Goal: Information Seeking & Learning: Learn about a topic

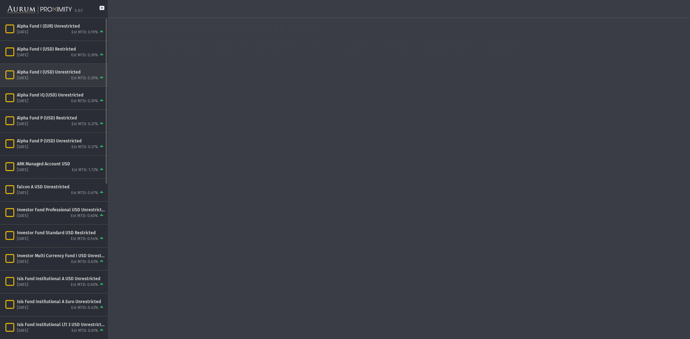
click at [82, 73] on div "Alpha Fund I (USD) Unrestricted" at bounding box center [61, 72] width 88 height 6
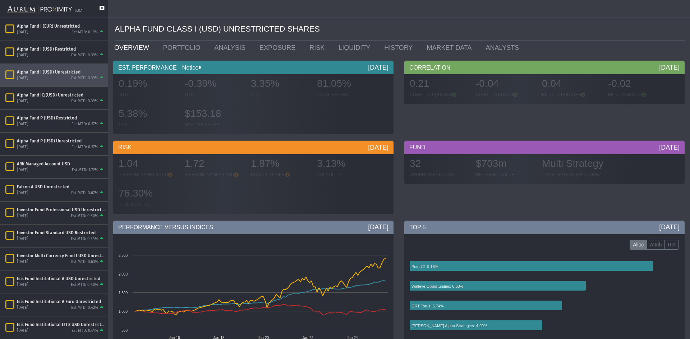
click at [101, 8] on icon at bounding box center [102, 12] width 5 height 12
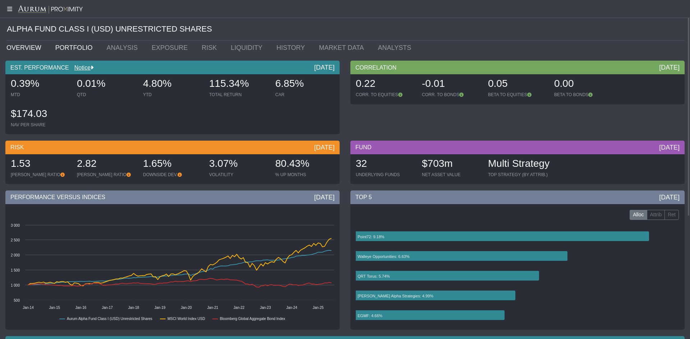
click at [68, 48] on link "PORTFOLIO" at bounding box center [75, 48] width 51 height 14
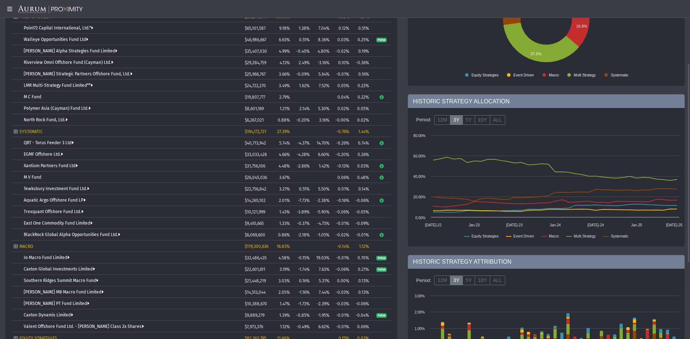
scroll to position [72, 0]
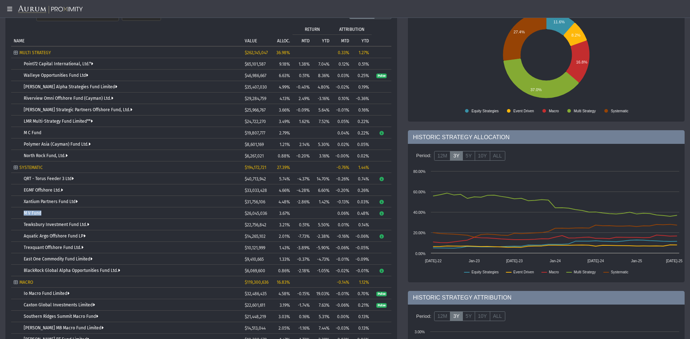
drag, startPoint x: 50, startPoint y: 212, endPoint x: 19, endPoint y: 213, distance: 30.9
click at [19, 213] on td "M V Fund" at bounding box center [126, 213] width 231 height 11
drag, startPoint x: 89, startPoint y: 236, endPoint x: 15, endPoint y: 234, distance: 74.0
click at [15, 234] on td "Aquatic Argo Offshore Fund LP" at bounding box center [126, 236] width 231 height 11
drag, startPoint x: 85, startPoint y: 247, endPoint x: 30, endPoint y: 233, distance: 57.0
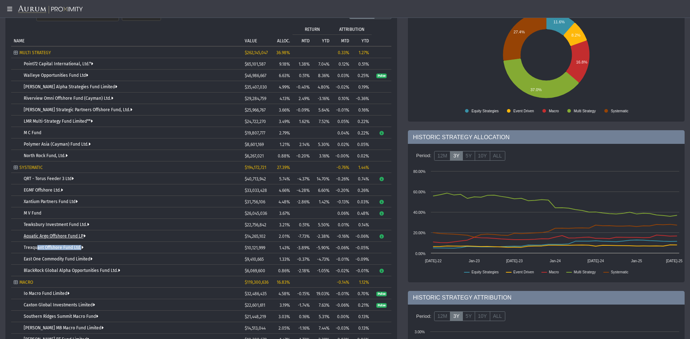
click at [29, 241] on tbody "MULTI STRATEGY $262,145,047 36.98% 0.33% 1.27% Point72 Capital International, L…" at bounding box center [201, 259] width 380 height 425
drag, startPoint x: 97, startPoint y: 224, endPoint x: 19, endPoint y: 219, distance: 78.5
click at [19, 219] on td "Tewksbury Investment Fund Ltd." at bounding box center [126, 224] width 231 height 11
drag, startPoint x: 108, startPoint y: 258, endPoint x: 47, endPoint y: 258, distance: 61.4
click at [47, 258] on div "East One Commodity Fund Limited" at bounding box center [132, 259] width 216 height 5
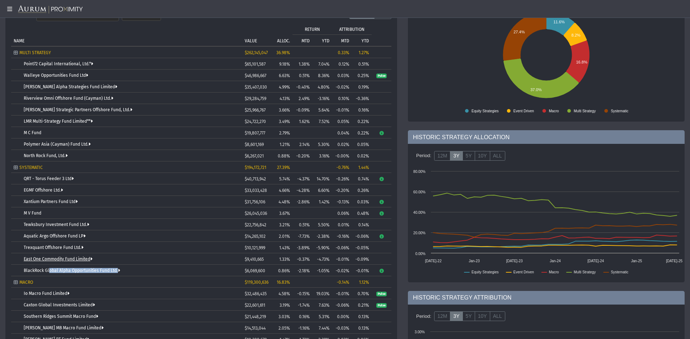
drag, startPoint x: 125, startPoint y: 267, endPoint x: 44, endPoint y: 260, distance: 81.8
click at [46, 265] on td "BlackRock Global Alpha Opportunities Fund Ltd." at bounding box center [126, 270] width 231 height 11
drag, startPoint x: 78, startPoint y: 176, endPoint x: 16, endPoint y: 178, distance: 62.2
click at [16, 178] on td "QRT - Torus Feeder 3 Ltd" at bounding box center [126, 178] width 231 height 11
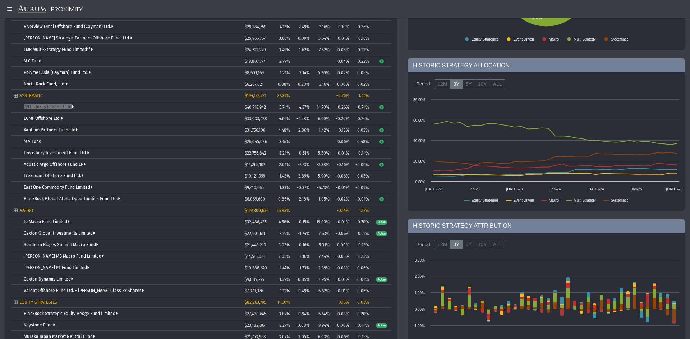
scroll to position [0, 0]
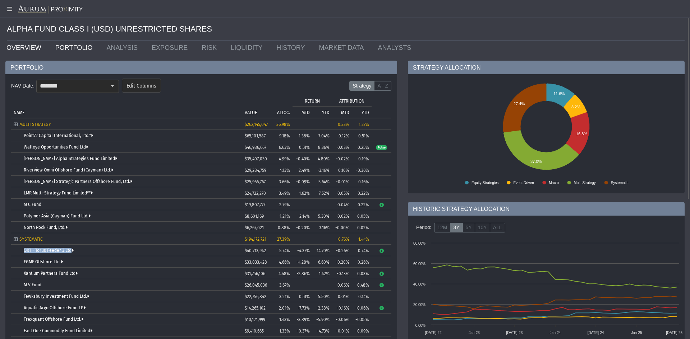
click at [25, 47] on link "OVERVIEW" at bounding box center [25, 48] width 49 height 14
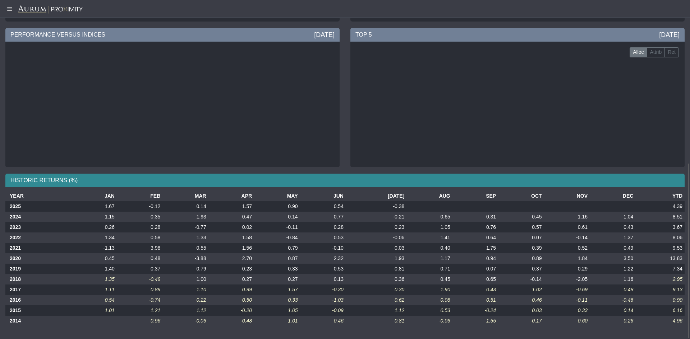
scroll to position [163, 0]
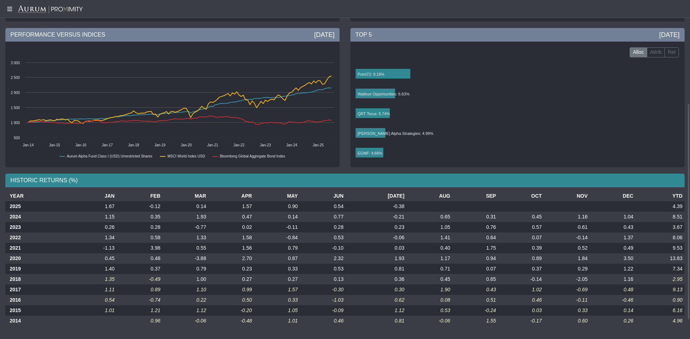
drag, startPoint x: 676, startPoint y: 267, endPoint x: 574, endPoint y: 251, distance: 104.0
click at [552, 258] on tbody "2025 1.67 -0.12 0.14 1.57 0.90 0.54 -0.38 4.39 2024 1.15 0.35 1.93 0.47 0.14 0.…" at bounding box center [344, 264] width 679 height 125
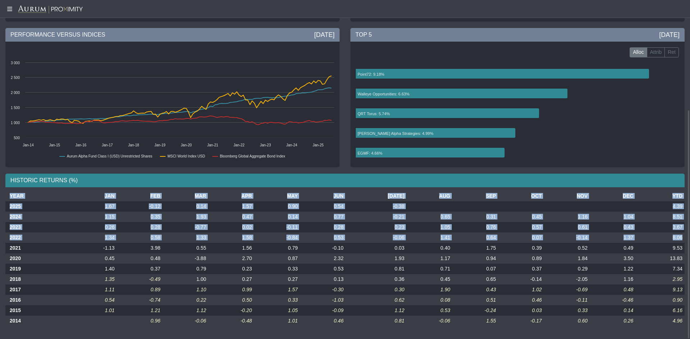
drag, startPoint x: 684, startPoint y: 238, endPoint x: 1, endPoint y: 240, distance: 682.5
click at [1, 240] on div "YEAR JAN FEB MAR APR MAY JUN [DATE] AUG SEP OCT NOV DEC YTD 2025 1.67 -0.12 0.1…" at bounding box center [345, 261] width 690 height 141
click at [114, 222] on td "1.15" at bounding box center [94, 217] width 46 height 10
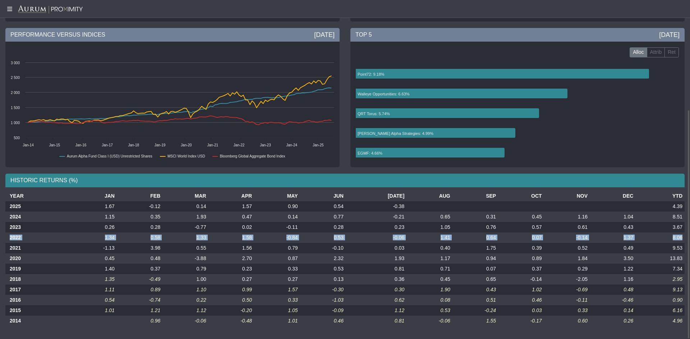
drag, startPoint x: 9, startPoint y: 237, endPoint x: 683, endPoint y: 237, distance: 674.2
click at [683, 237] on tr "2022 1.34 0.58 1.33 1.58 -0.84 0.53 -0.06 1.41 0.64 0.07 -0.14 1.37 8.06" at bounding box center [344, 238] width 679 height 10
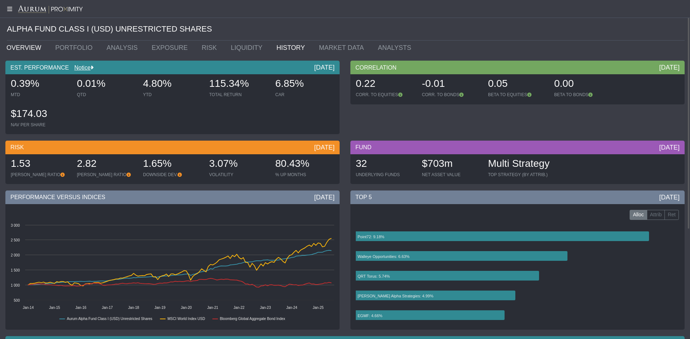
click at [271, 47] on link "HISTORY" at bounding box center [292, 48] width 42 height 14
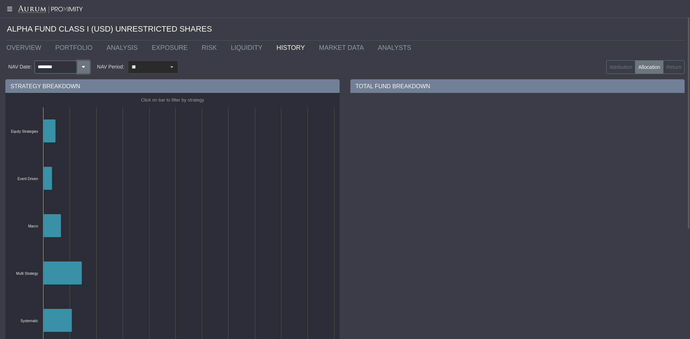
click at [83, 69] on icon "button" at bounding box center [83, 67] width 6 height 5
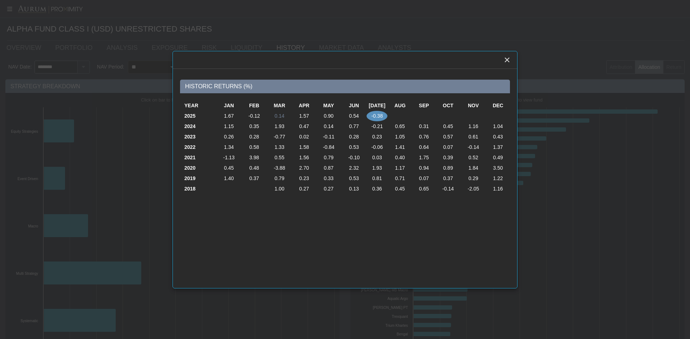
click at [280, 114] on td "0.14" at bounding box center [279, 116] width 25 height 10
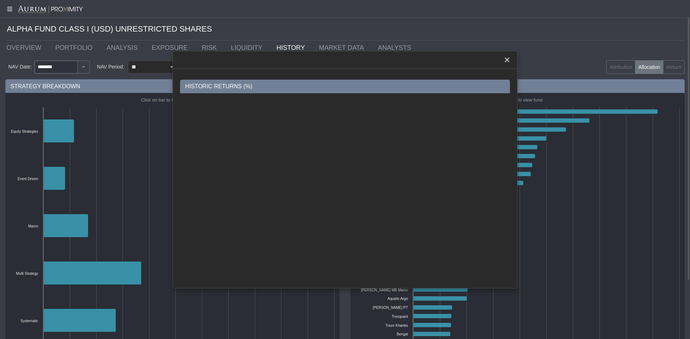
type input "********"
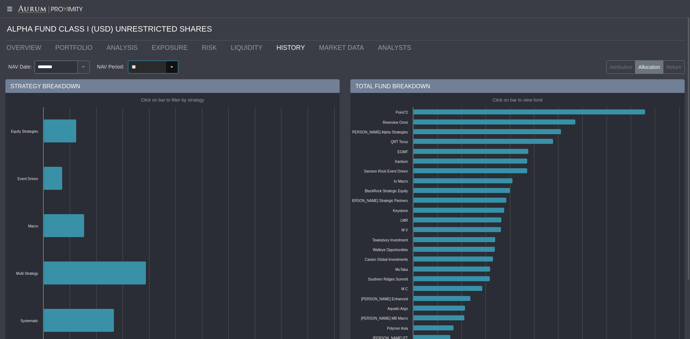
click at [173, 68] on div "Select" at bounding box center [171, 66] width 11 height 11
click at [142, 92] on div "3M" at bounding box center [151, 92] width 49 height 12
type input "**"
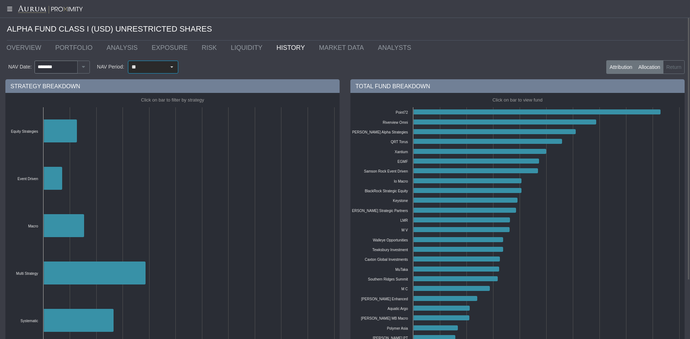
click at [620, 65] on label "Attribution" at bounding box center [620, 67] width 29 height 14
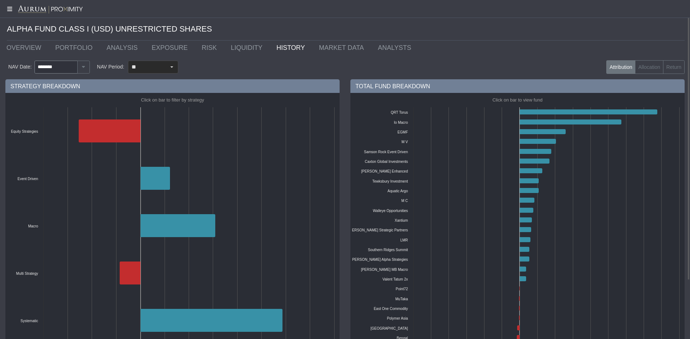
click at [9, 6] on icon at bounding box center [9, 9] width 18 height 6
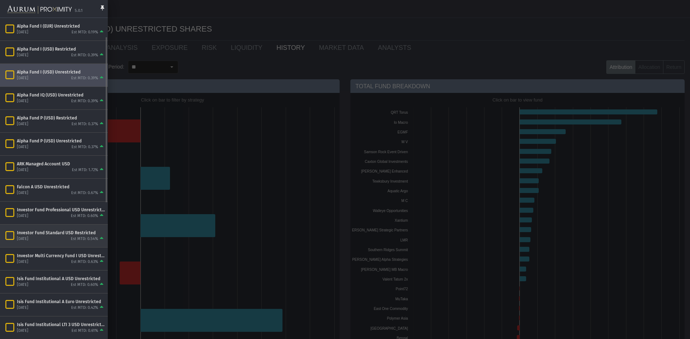
scroll to position [72, 0]
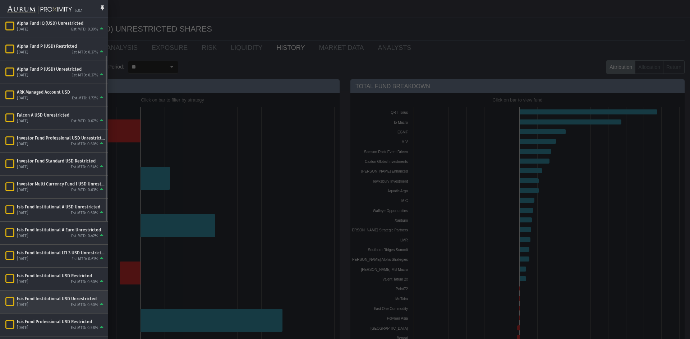
click at [77, 306] on div "Est MTD: 0.60%" at bounding box center [84, 305] width 27 height 5
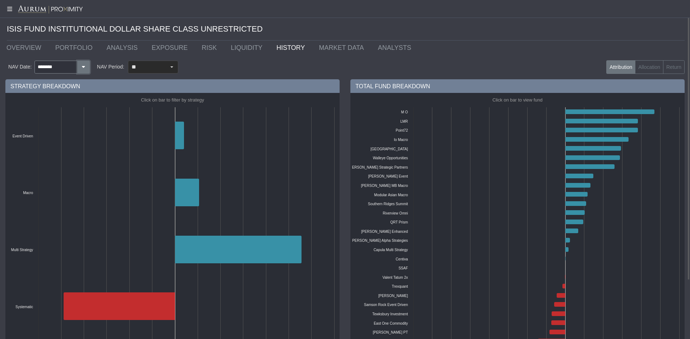
click at [83, 68] on icon "button" at bounding box center [83, 67] width 6 height 5
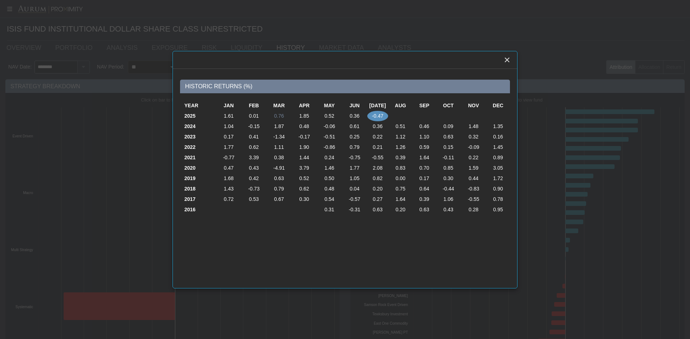
click at [279, 115] on td "0.76" at bounding box center [278, 116] width 25 height 10
type input "********"
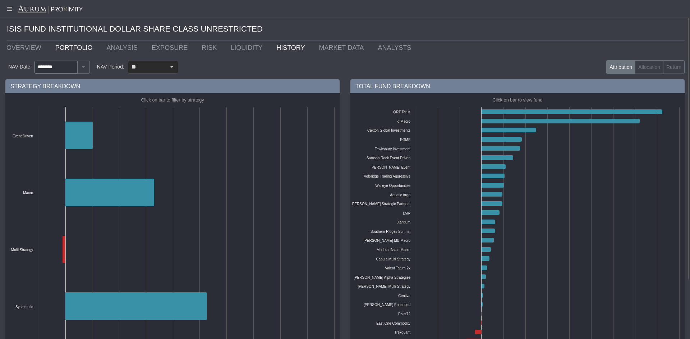
click at [76, 44] on link "PORTFOLIO" at bounding box center [75, 48] width 51 height 14
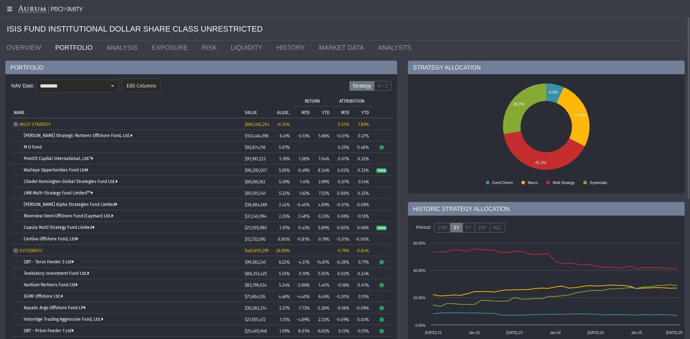
click at [3, 6] on icon at bounding box center [9, 9] width 18 height 6
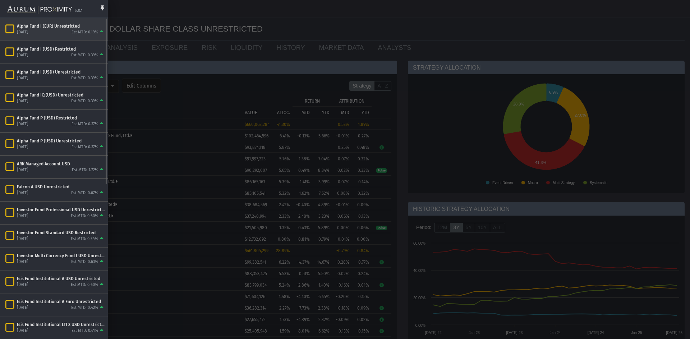
click at [81, 26] on div "Alpha Fund I (EUR) Unrestricted" at bounding box center [61, 26] width 88 height 6
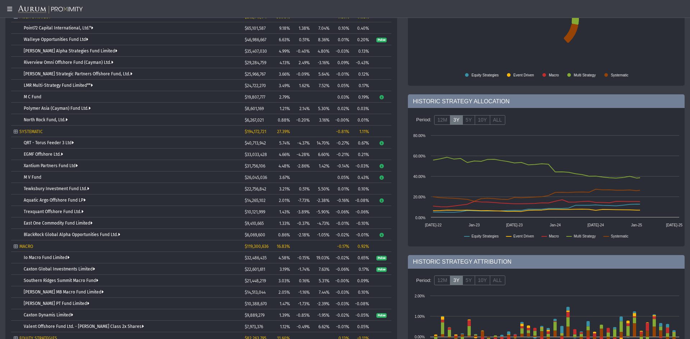
scroll to position [144, 0]
